Goal: Check status: Check status

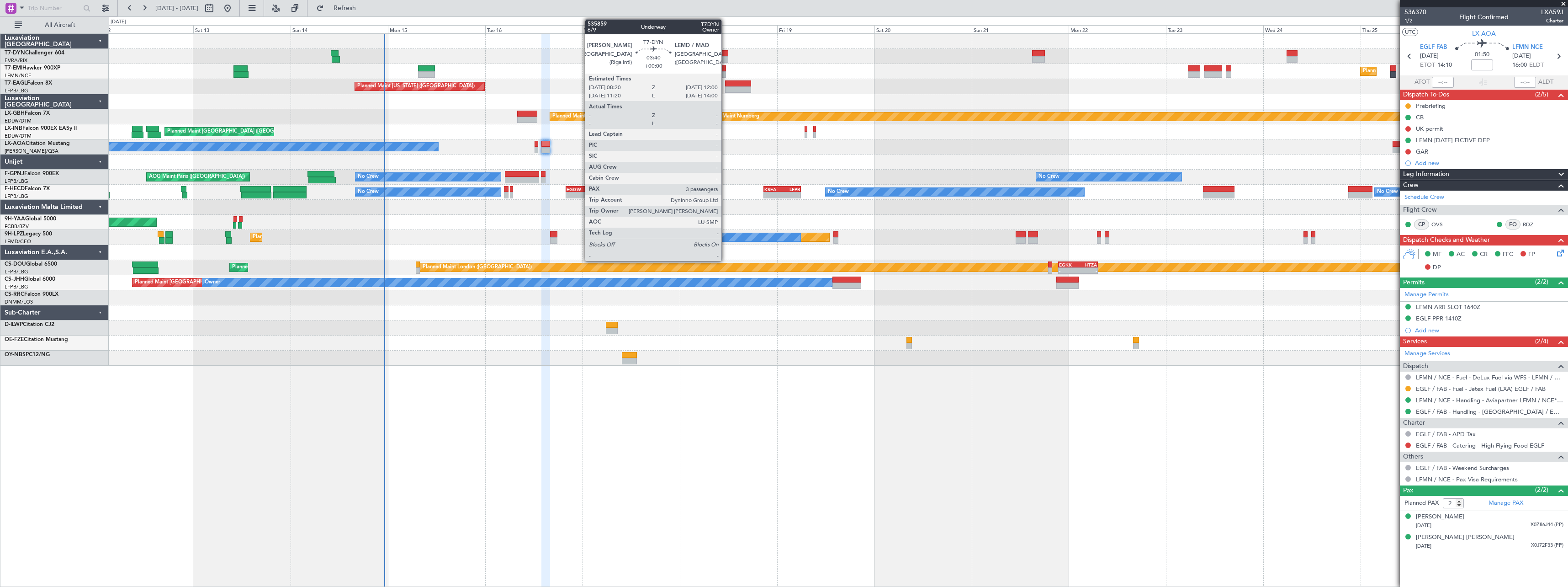
click at [726, 53] on div at bounding box center [721, 54] width 15 height 6
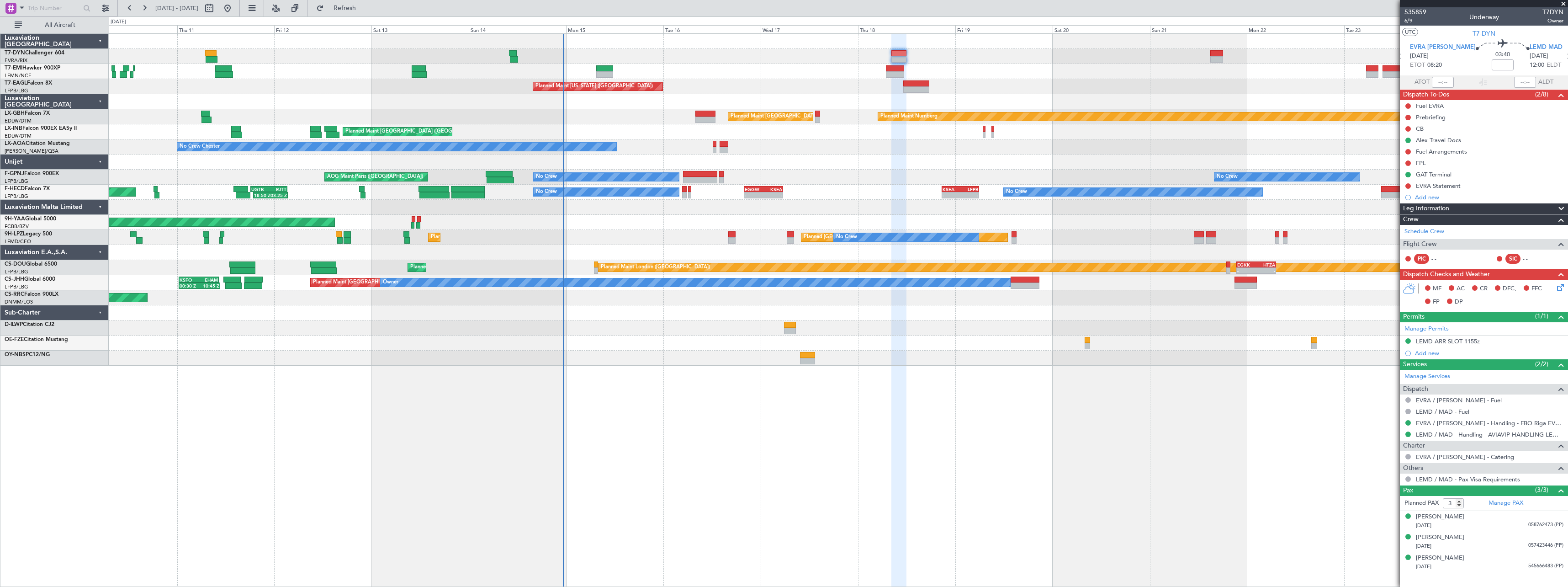
click at [512, 229] on div "Planned Maint [GEOGRAPHIC_DATA] Planned Maint [GEOGRAPHIC_DATA] Planned Maint […" at bounding box center [838, 200] width 1459 height 332
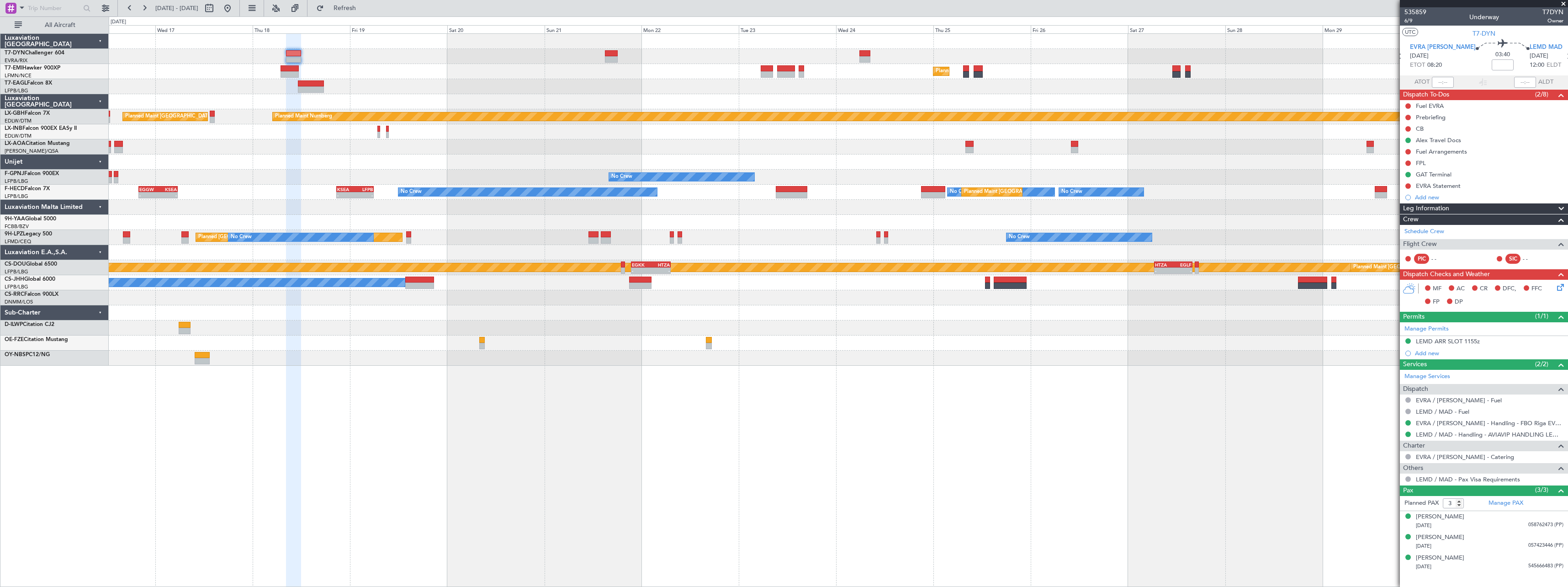
click at [366, 370] on div "Planned Maint [GEOGRAPHIC_DATA] Planned Maint [US_STATE] ([GEOGRAPHIC_DATA]) Pl…" at bounding box center [838, 310] width 1459 height 554
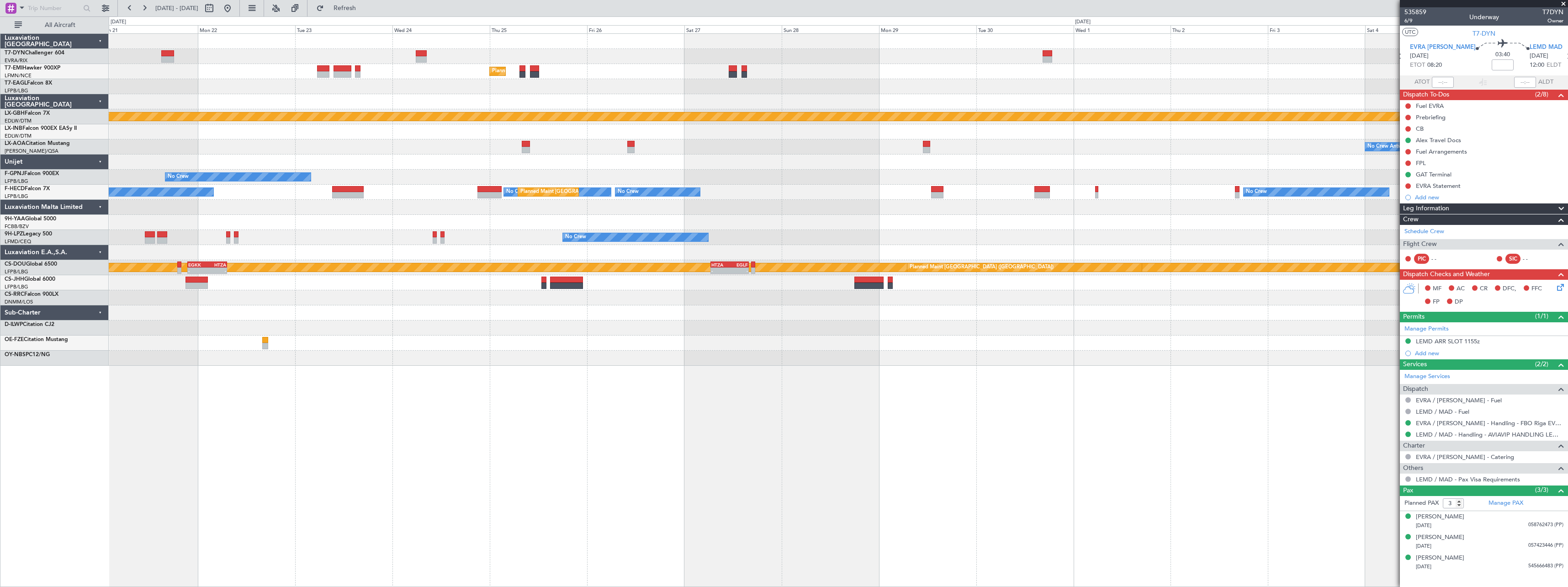
click at [683, 351] on div "Planned Maint [GEOGRAPHIC_DATA] Planned Maint Nurnberg Planned Maint [GEOGRAPHI…" at bounding box center [838, 200] width 1459 height 332
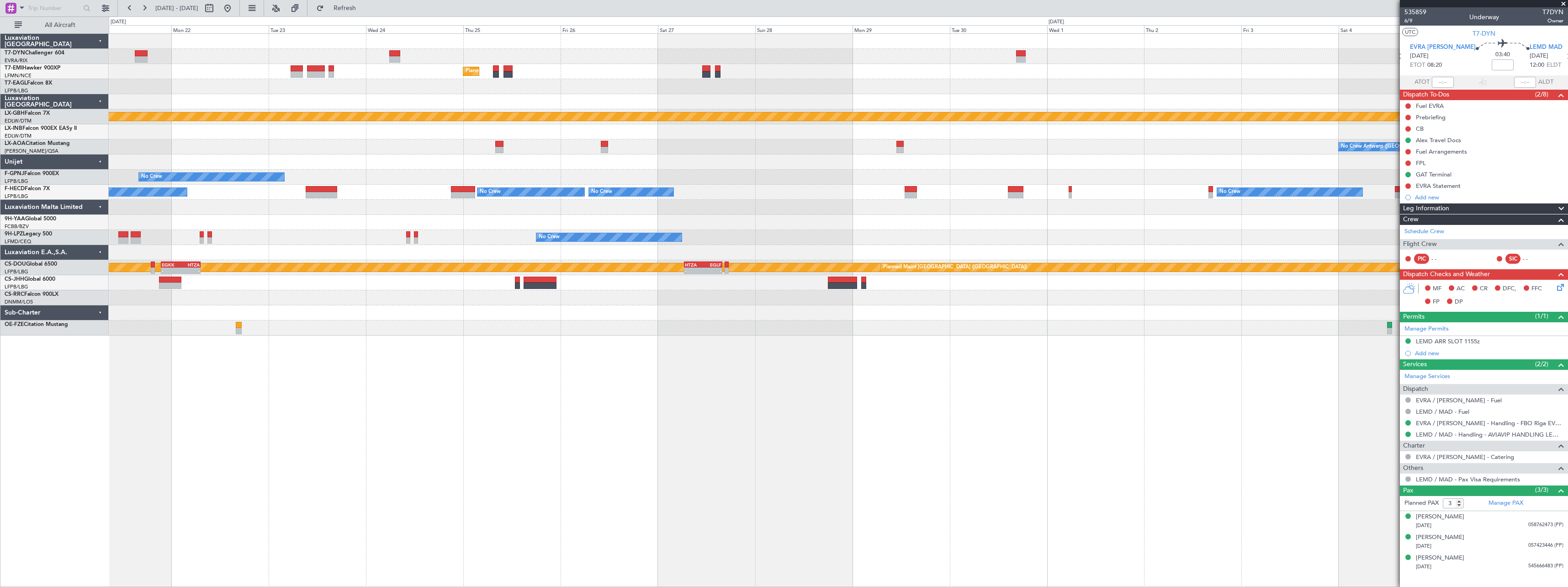
click at [751, 325] on div at bounding box center [838, 328] width 1459 height 15
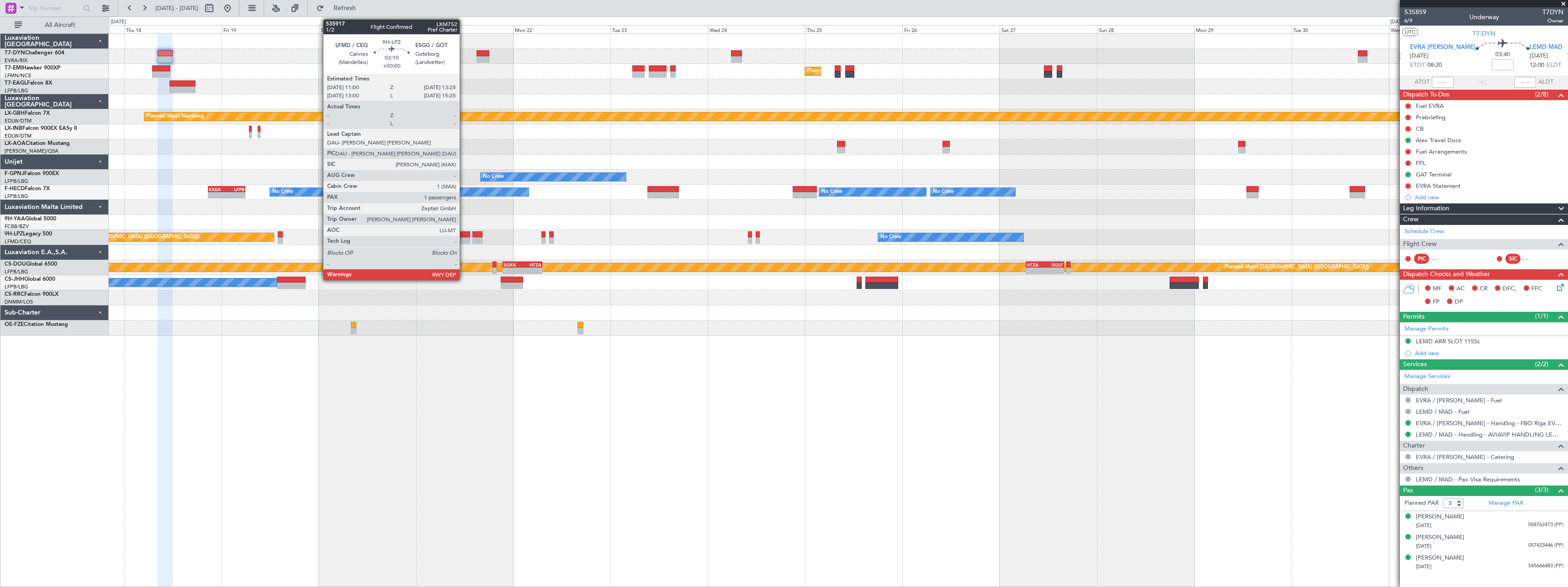
click at [464, 235] on div at bounding box center [465, 235] width 10 height 6
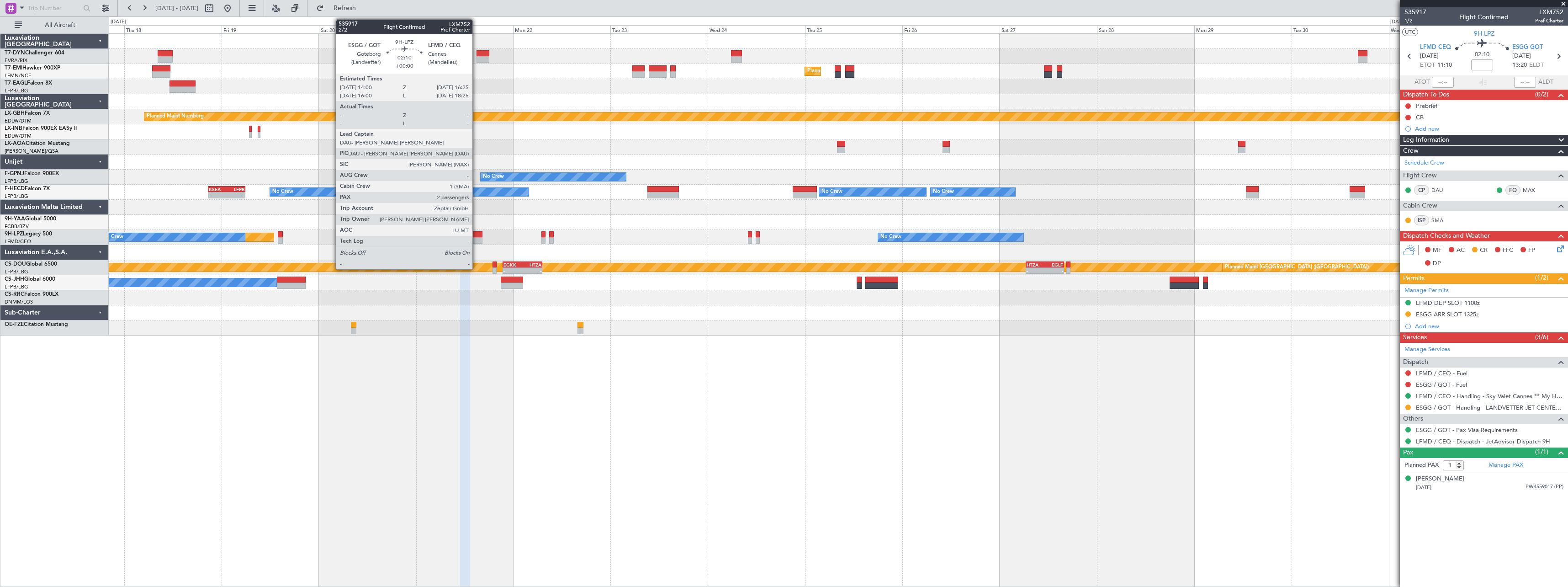
click at [477, 240] on div at bounding box center [477, 240] width 10 height 6
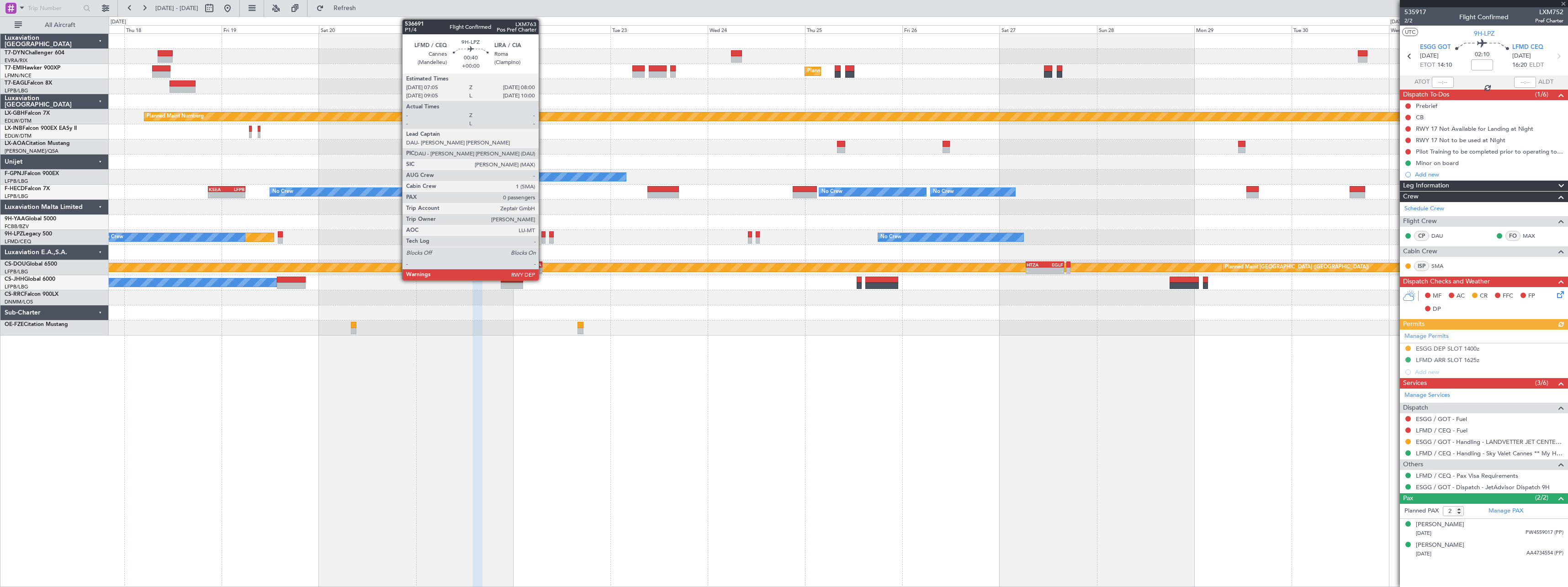
click at [543, 237] on div at bounding box center [543, 235] width 4 height 6
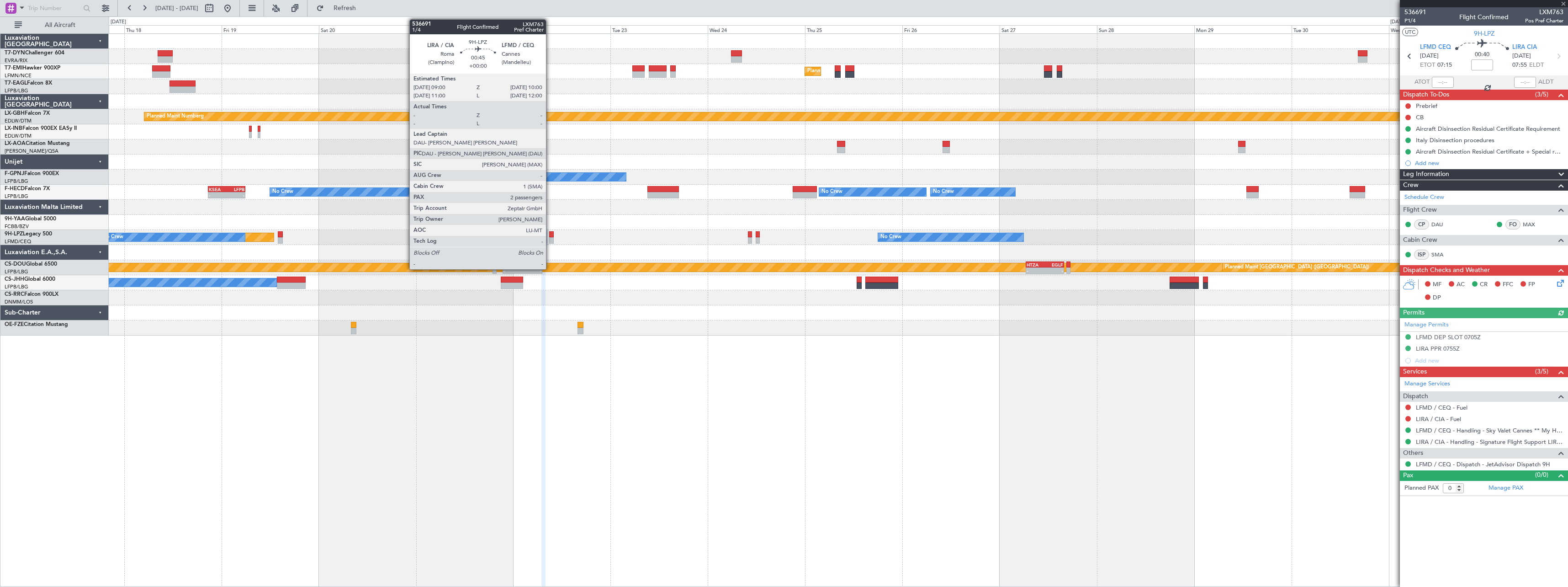
click at [550, 237] on div at bounding box center [551, 235] width 4 height 6
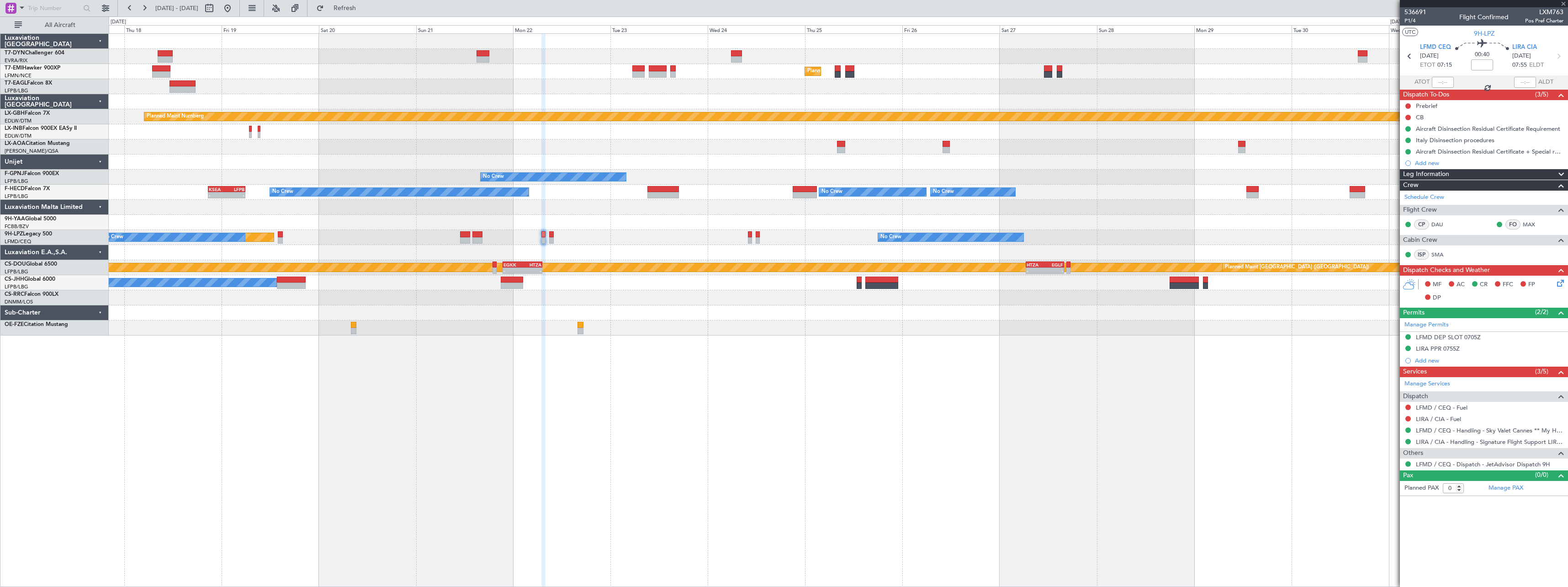
type input "2"
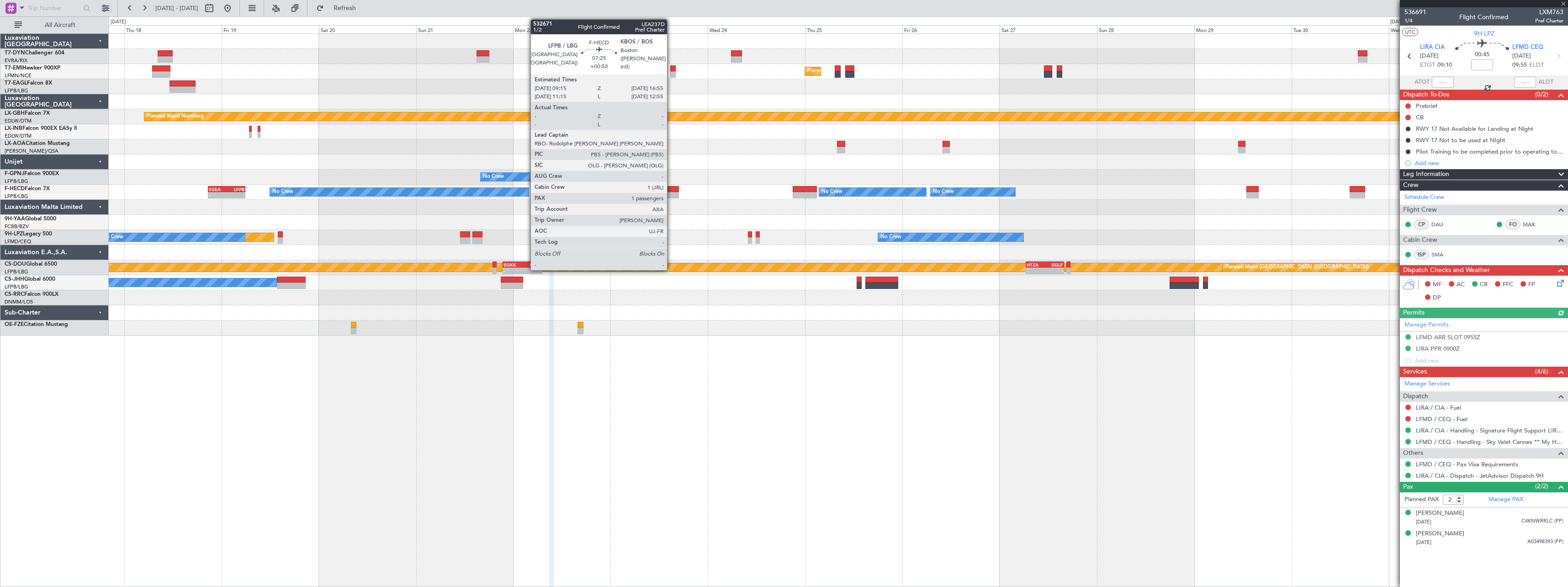
click at [671, 191] on div at bounding box center [663, 189] width 32 height 6
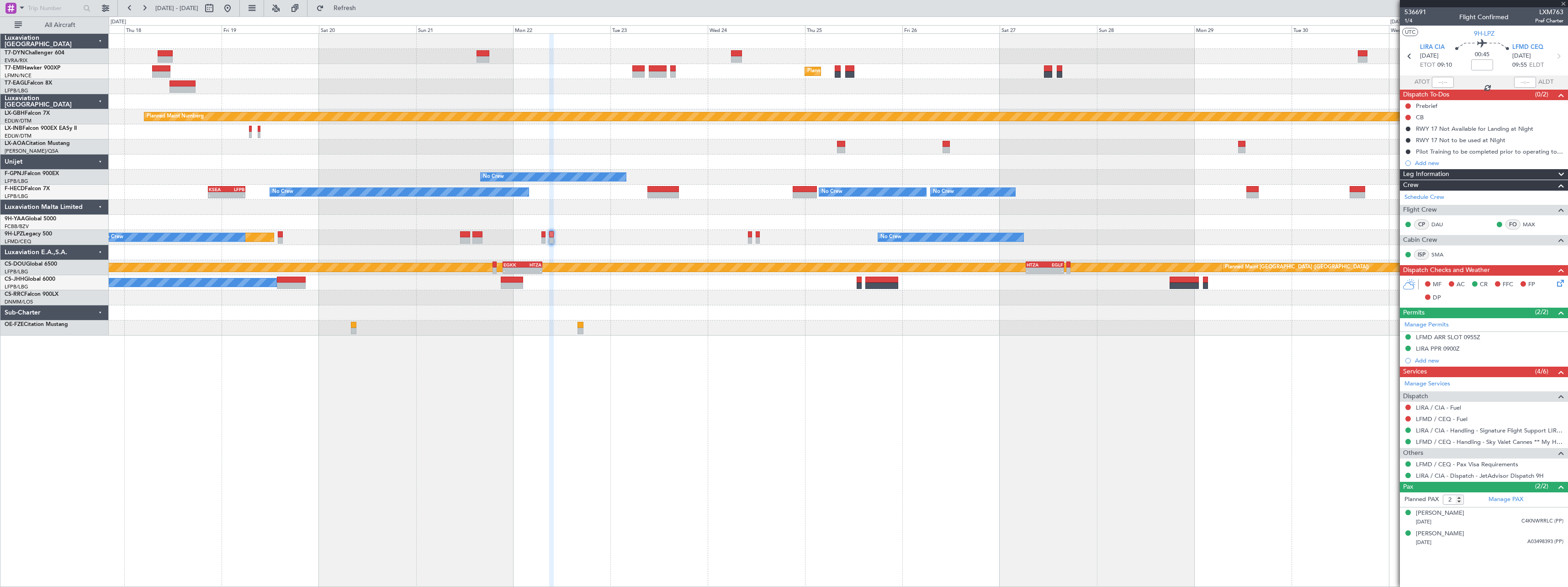
type input "+00:50"
type input "1"
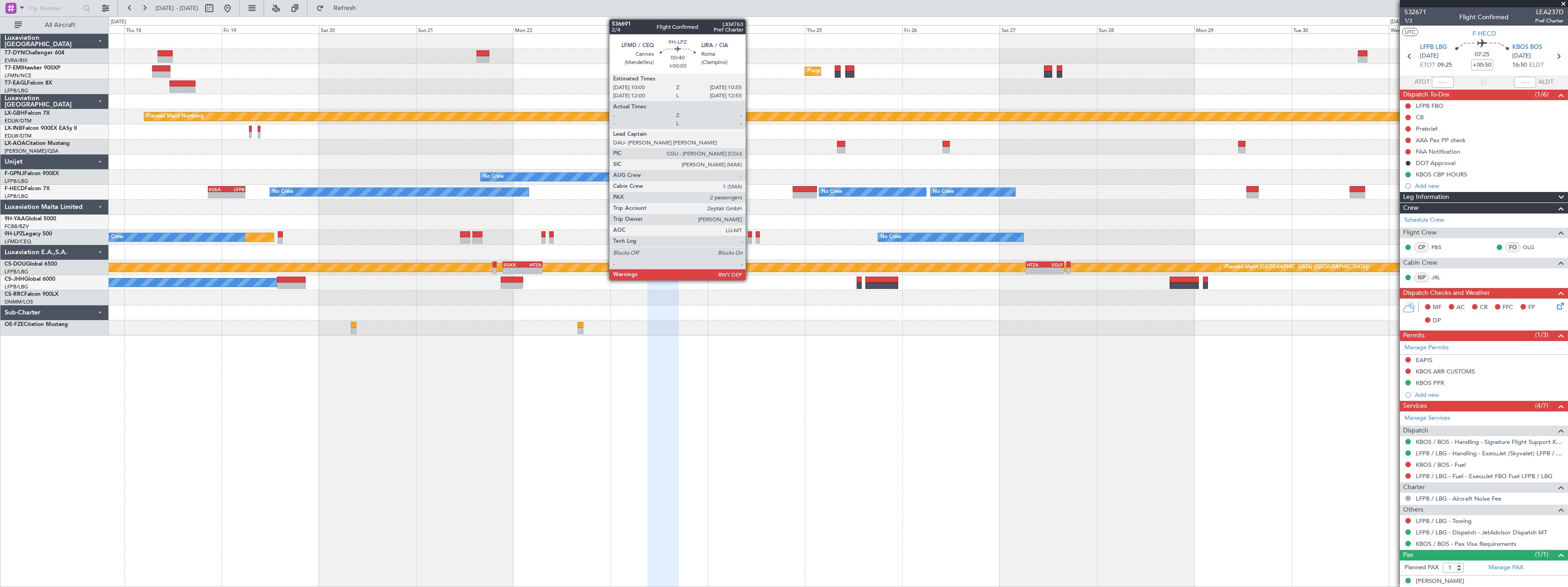
click at [750, 238] on div at bounding box center [750, 240] width 4 height 6
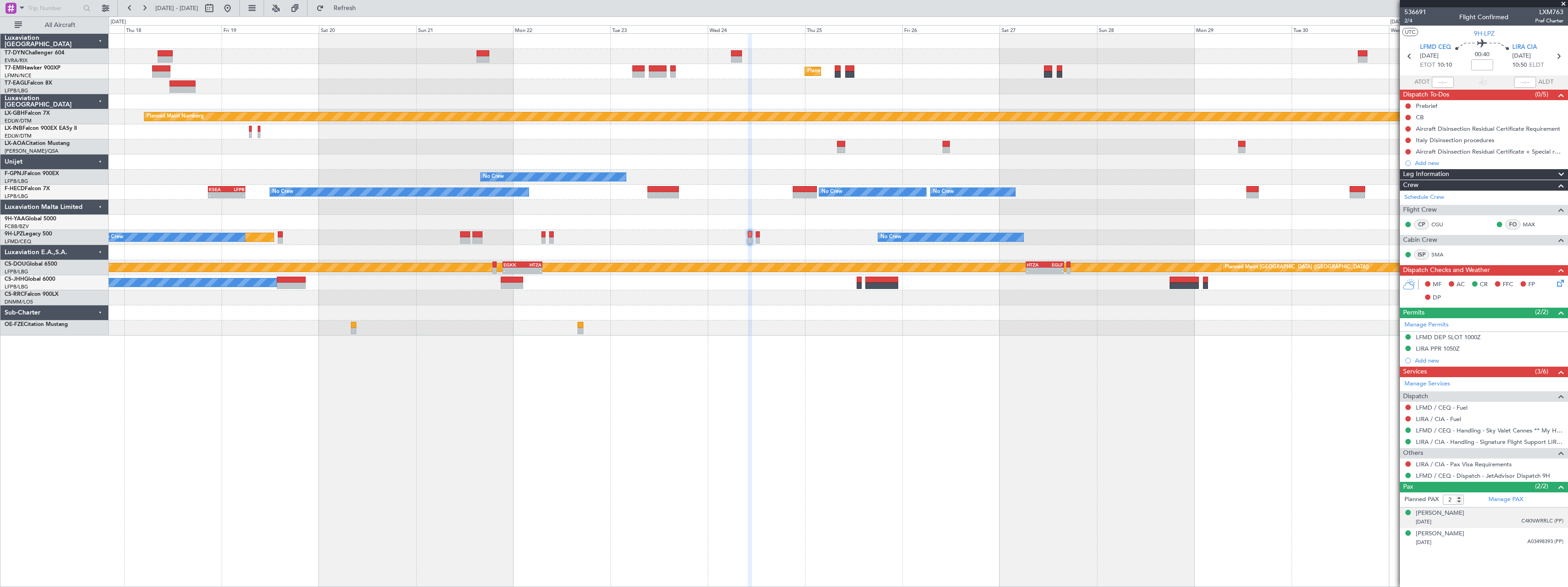
click at [1488, 518] on div "[DATE] C4KNWRRLC (PP)" at bounding box center [1489, 522] width 148 height 9
click at [1494, 561] on div "[DATE] A03498393 (PP)" at bounding box center [1489, 565] width 148 height 9
click at [1409, 464] on button at bounding box center [1408, 464] width 6 height 6
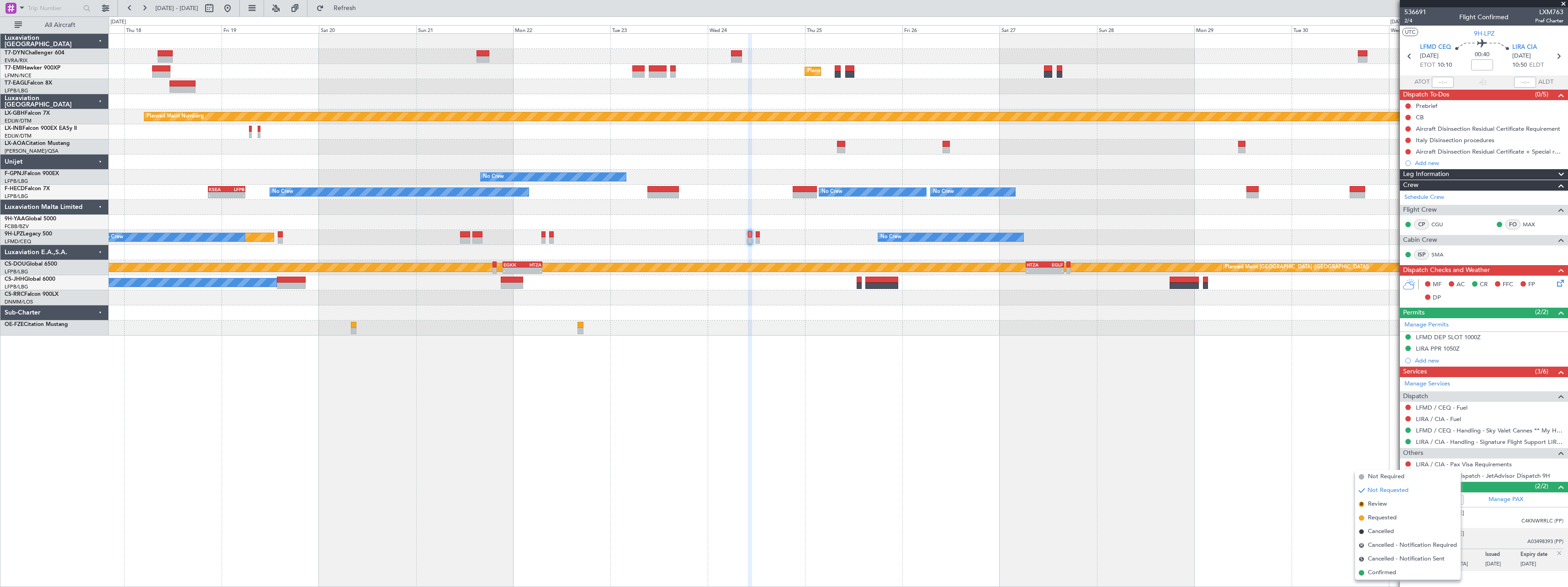
drag, startPoint x: 1371, startPoint y: 479, endPoint x: 1363, endPoint y: 478, distance: 8.1
click at [1371, 479] on span "Not Required" at bounding box center [1386, 476] width 37 height 9
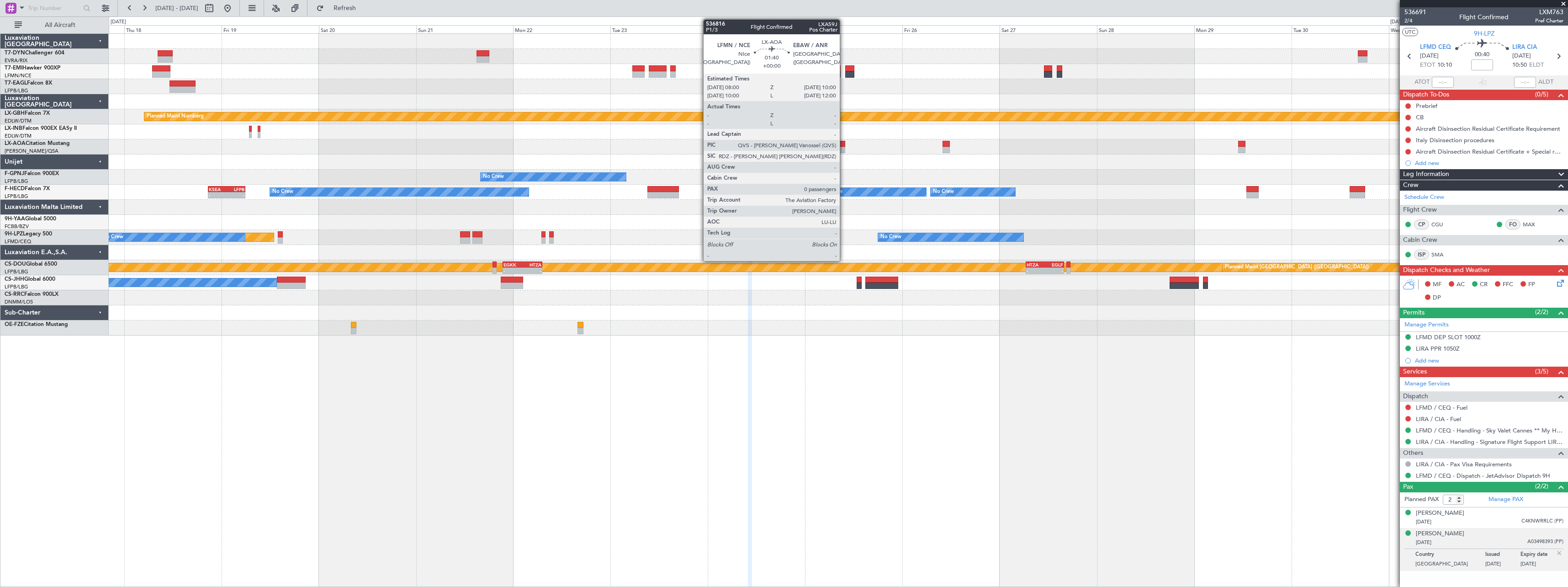
click at [844, 142] on div at bounding box center [840, 144] width 8 height 6
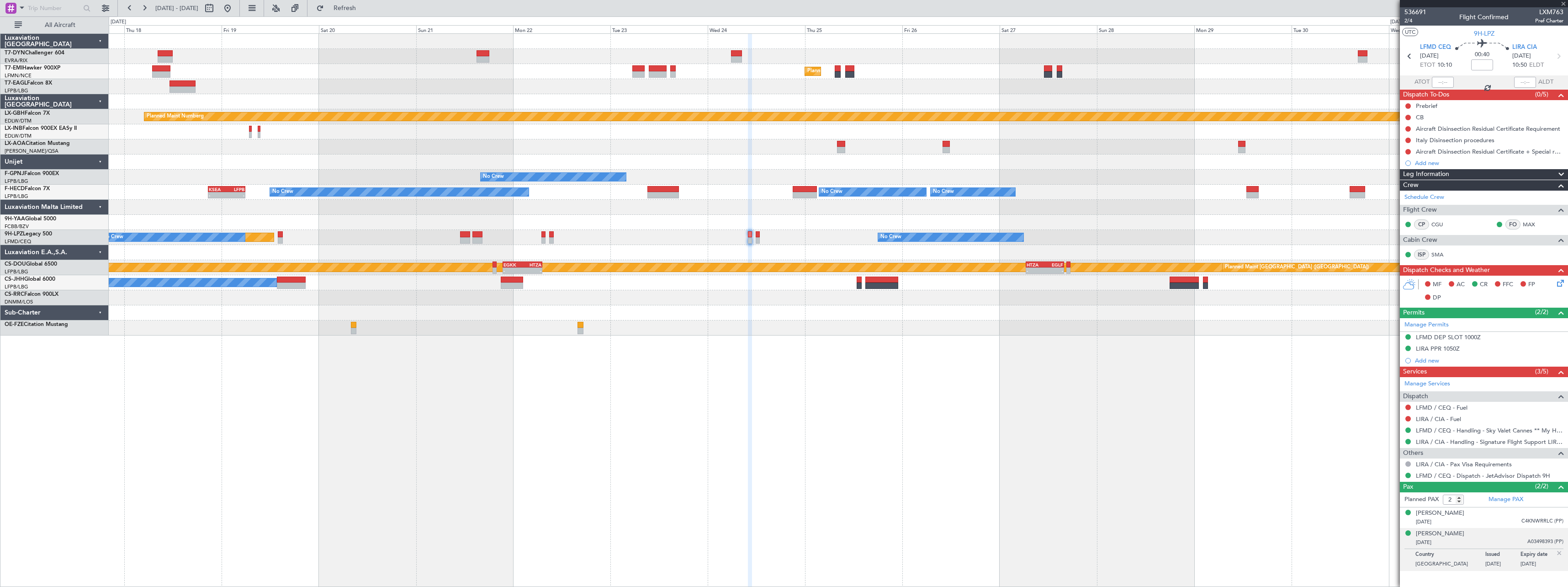
type input "0"
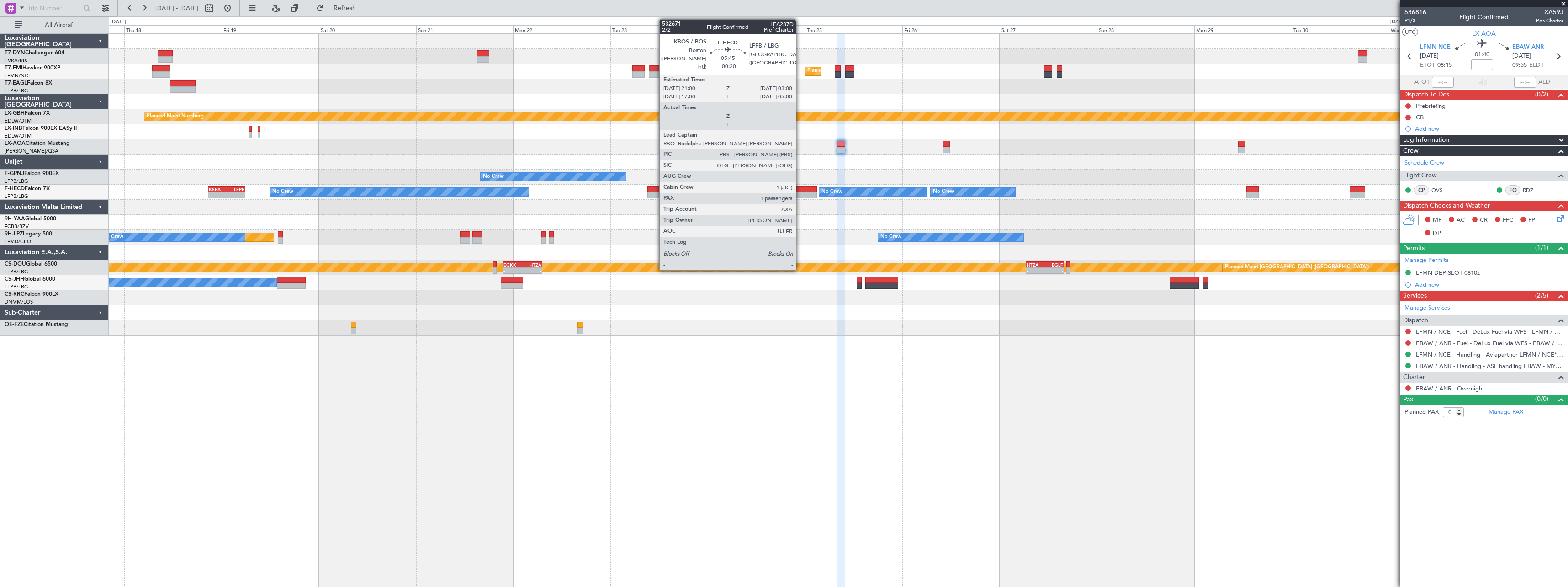
click at [800, 189] on div at bounding box center [805, 189] width 25 height 6
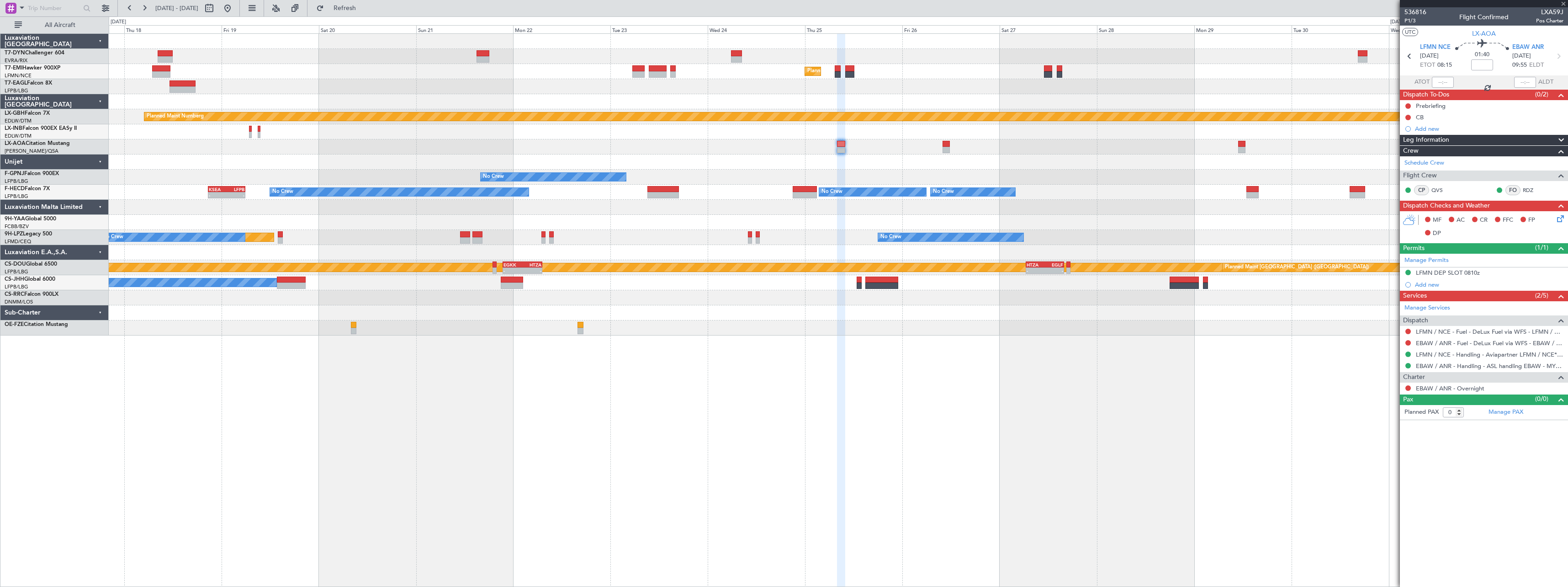
type input "-00:20"
type input "1"
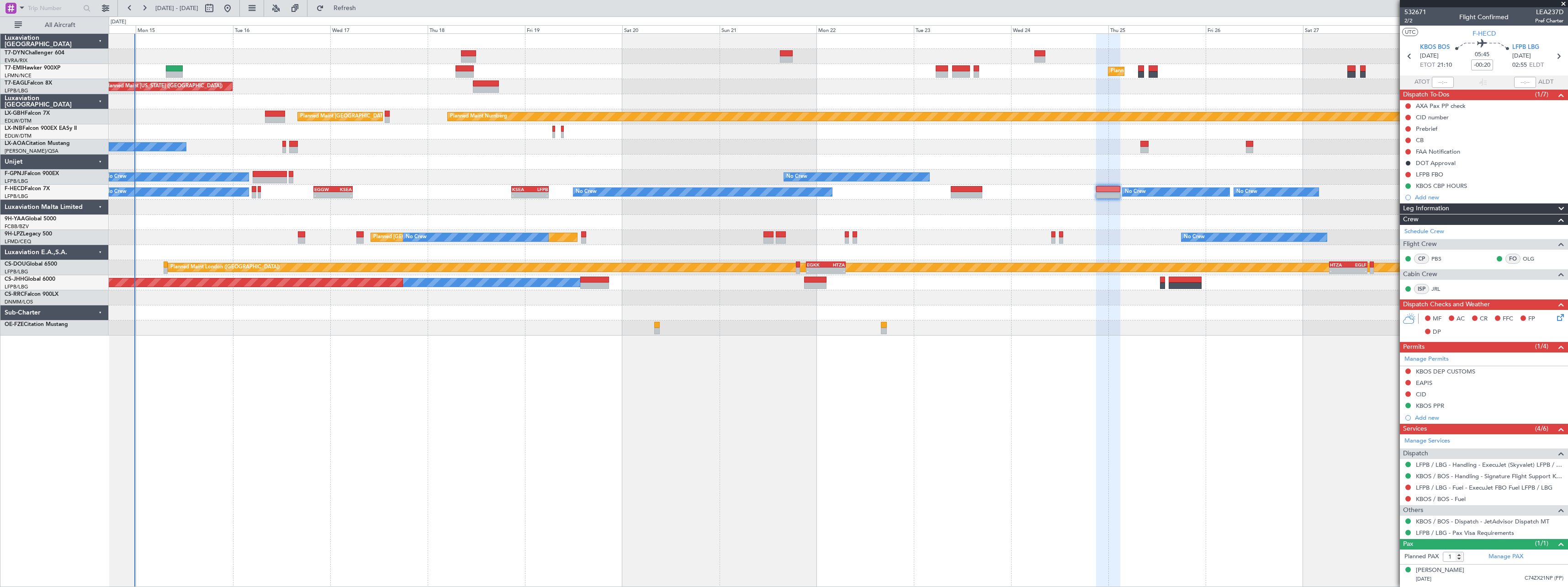
click at [984, 296] on div "Planned Maint [GEOGRAPHIC_DATA] Planned Maint [US_STATE] ([GEOGRAPHIC_DATA]) Pl…" at bounding box center [838, 184] width 1459 height 302
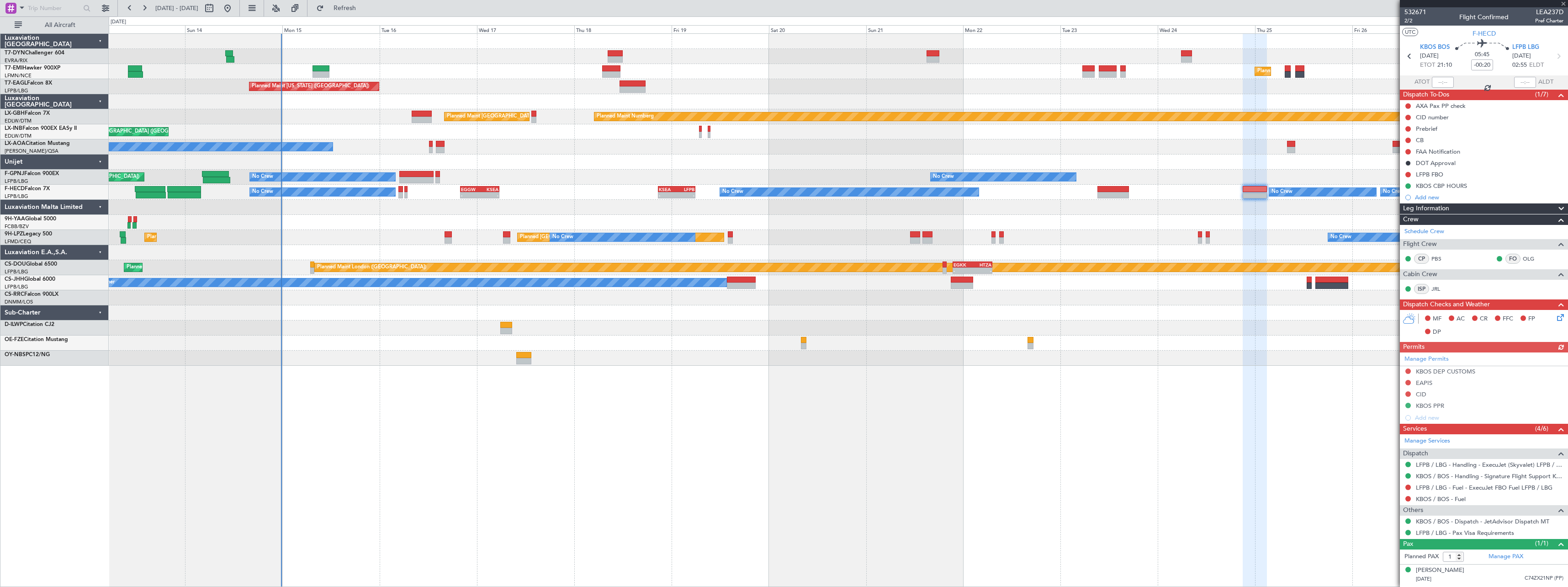
click at [1192, 289] on div "Planned Maint [GEOGRAPHIC_DATA] Planned Maint [GEOGRAPHIC_DATA] Planned Maint […" at bounding box center [838, 200] width 1459 height 332
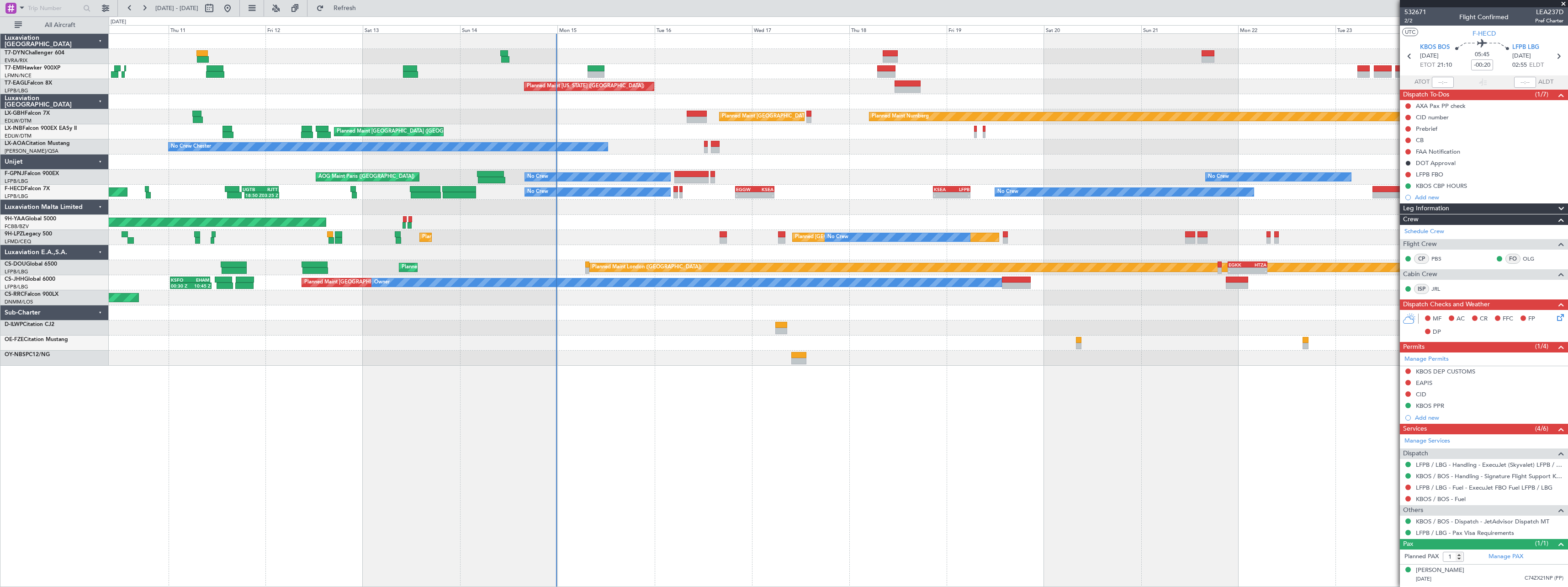
click at [927, 404] on div "Planned Maint [GEOGRAPHIC_DATA] Planned Maint [GEOGRAPHIC_DATA] Planned Maint […" at bounding box center [838, 310] width 1459 height 554
